Goal: Complete application form

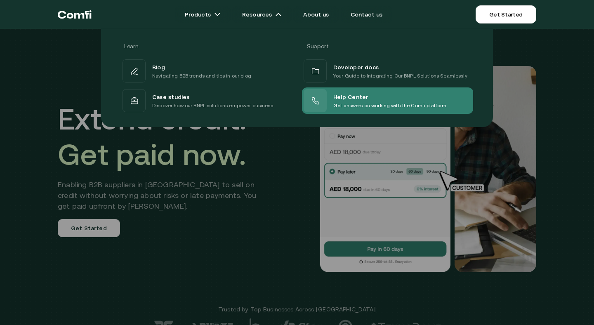
click at [369, 96] on div "Help Center" at bounding box center [390, 97] width 114 height 10
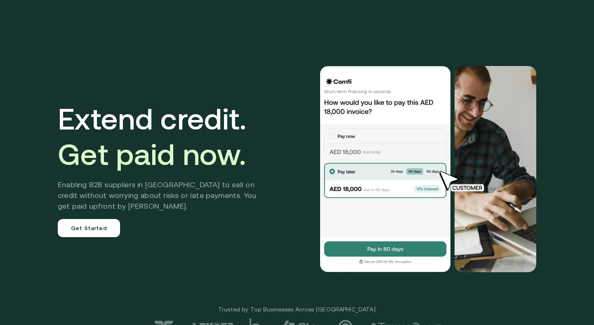
click at [502, 22] on link "Get Started" at bounding box center [506, 14] width 61 height 18
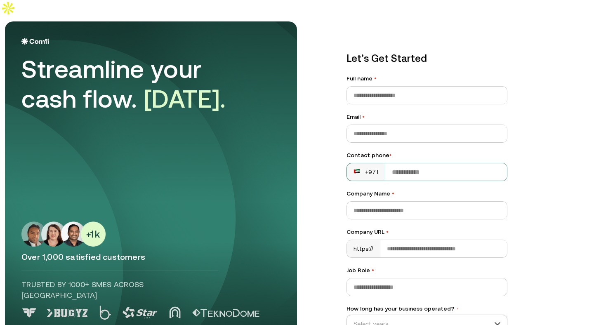
scroll to position [74, 0]
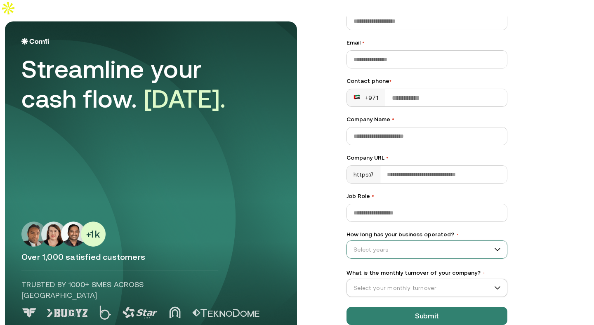
click at [434, 243] on input "How long has your business operated? •" at bounding box center [423, 249] width 153 height 12
click at [527, 212] on div "Let’s Get Started Full name • Email • Contact phone • +971 Company Name • Compa…" at bounding box center [459, 104] width 259 height 315
click at [461, 243] on input "How long has your business operated? •" at bounding box center [423, 249] width 153 height 12
click at [509, 219] on div "Let’s Get Started Full name • Email • Contact phone • +971 Company Name • Compa…" at bounding box center [427, 150] width 194 height 381
drag, startPoint x: 346, startPoint y: 218, endPoint x: 455, endPoint y: 218, distance: 108.9
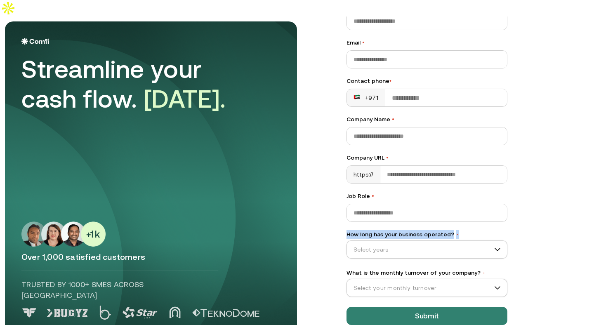
click at [454, 218] on div "Let’s Get Started Full name • Email • Contact phone • +971 Company Name • Compa…" at bounding box center [427, 150] width 194 height 381
click at [448, 230] on label "How long has your business operated? •" at bounding box center [427, 234] width 161 height 9
click at [448, 243] on input "How long has your business operated? •" at bounding box center [423, 249] width 153 height 12
click at [448, 230] on label "How long has your business operated? •" at bounding box center [427, 234] width 161 height 9
click at [448, 243] on input "How long has your business operated? •" at bounding box center [423, 249] width 153 height 12
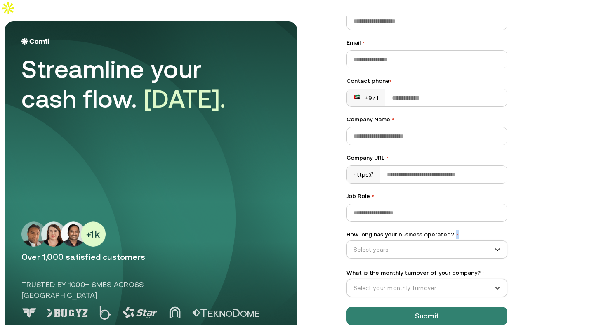
click at [457, 230] on label "How long has your business operated? •" at bounding box center [427, 234] width 161 height 9
click at [457, 243] on input "How long has your business operated? •" at bounding box center [423, 249] width 153 height 12
click at [432, 243] on input "How long has your business operated? •" at bounding box center [423, 249] width 153 height 12
click at [545, 226] on div "Let’s Get Started Full name • Email • Contact phone • +971 Company Name • Compa…" at bounding box center [459, 104] width 259 height 315
click at [441, 282] on input "What is the monthly turnover of your company? •" at bounding box center [423, 288] width 153 height 12
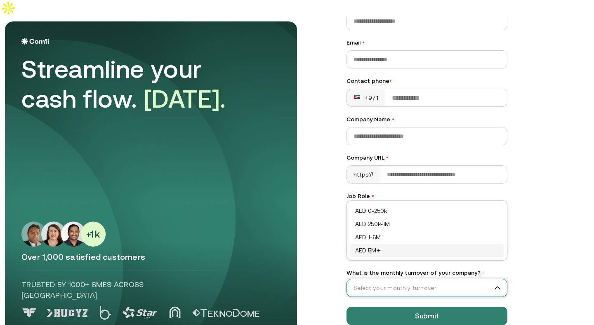
click at [525, 248] on main "Streamline your cash flow. [DATE]. Over 1,000 satisfied customers Trusted by 10…" at bounding box center [297, 179] width 594 height 325
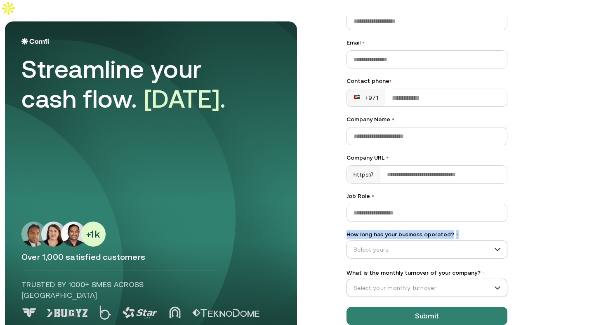
drag, startPoint x: 457, startPoint y: 218, endPoint x: 343, endPoint y: 218, distance: 114.3
click at [345, 218] on div "Let’s Get Started Full name • Email • Contact phone • +971 Company Name • Compa…" at bounding box center [427, 150] width 194 height 381
click at [400, 243] on input "How long has your business operated? •" at bounding box center [423, 249] width 153 height 12
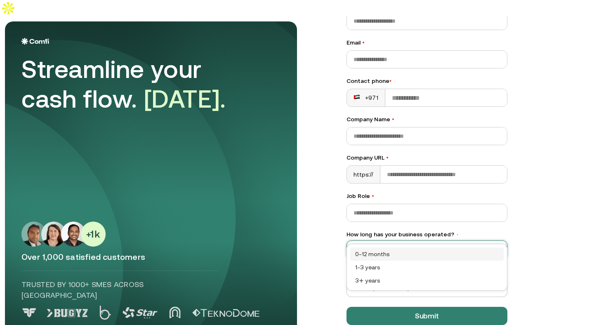
click at [334, 237] on div "Let’s Get Started Full name • Email • Contact phone • +971 Company Name • Compa…" at bounding box center [427, 150] width 194 height 381
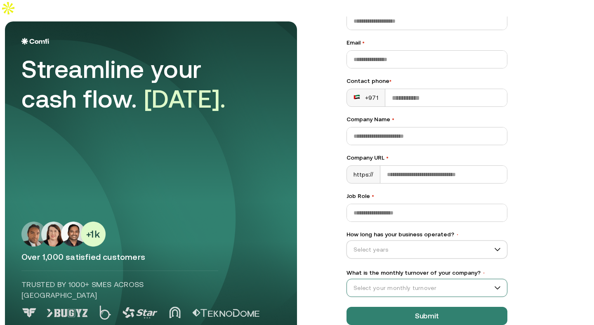
click at [391, 282] on input "What is the monthly turnover of your company? •" at bounding box center [423, 288] width 153 height 12
click at [544, 209] on div "Let’s Get Started Full name • Email • Contact phone • +971 Company Name • Compa…" at bounding box center [459, 104] width 259 height 315
click at [472, 243] on input "How long has your business operated? •" at bounding box center [423, 249] width 153 height 12
click at [436, 282] on input "What is the monthly turnover of your company? •" at bounding box center [423, 288] width 153 height 12
click at [433, 282] on input "What is the monthly turnover of your company? •" at bounding box center [423, 288] width 153 height 12
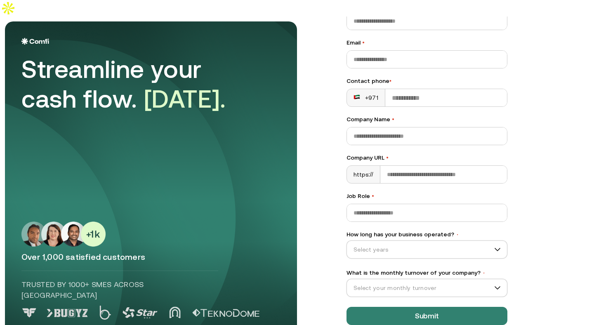
click at [529, 207] on div "Let’s Get Started Full name • Email • Contact phone • +971 Company Name • Compa…" at bounding box center [459, 104] width 259 height 315
click at [409, 243] on input "How long has your business operated? •" at bounding box center [423, 249] width 153 height 12
click at [543, 236] on div "Let’s Get Started Full name • Email • Contact phone • +971 Company Name • Compa…" at bounding box center [459, 104] width 259 height 315
click at [465, 282] on input "What is the monthly turnover of your company? •" at bounding box center [423, 288] width 153 height 12
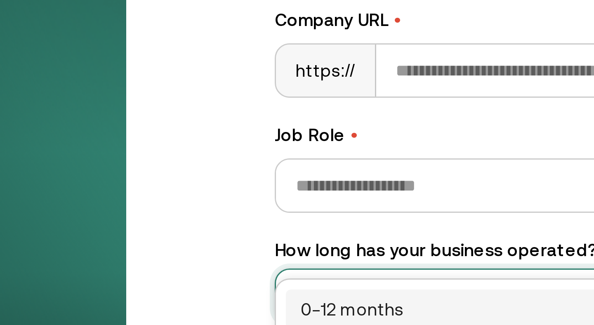
click at [387, 243] on input "How long has your business operated? •" at bounding box center [423, 249] width 153 height 12
click at [387, 212] on div "Let’s Get Started Full name • Email • Contact phone • +971 Company Name • Compa…" at bounding box center [427, 151] width 161 height 348
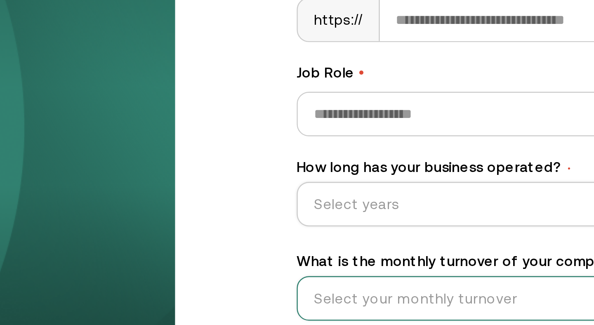
click at [377, 282] on input "What is the monthly turnover of your company? •" at bounding box center [423, 288] width 153 height 12
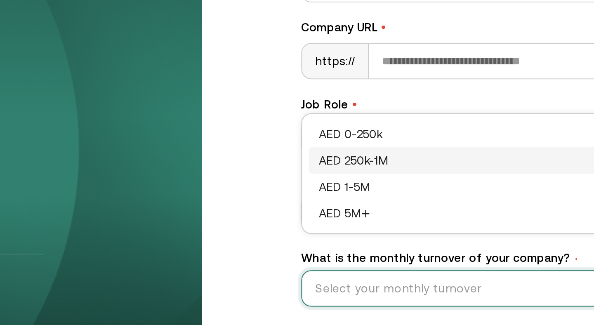
click at [399, 282] on input "What is the monthly turnover of your company? •" at bounding box center [423, 288] width 153 height 12
